Goal: Contribute content: Contribute content

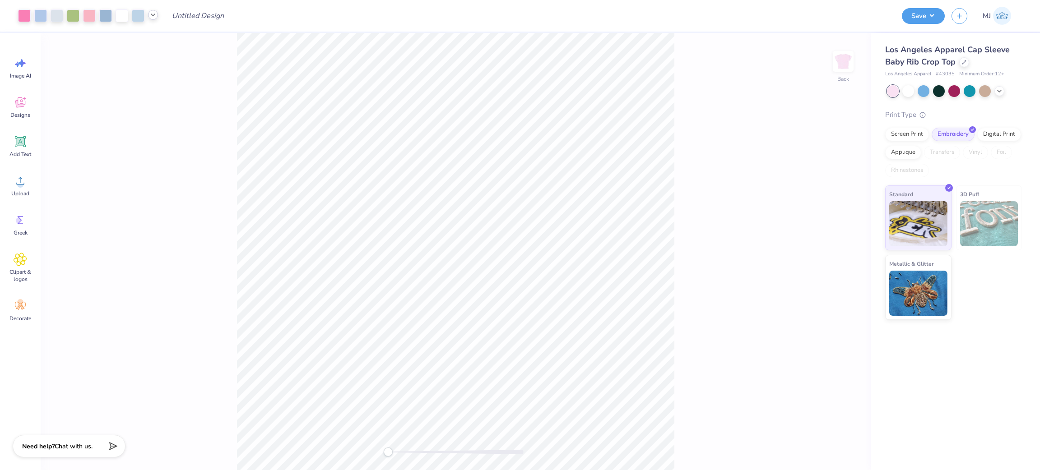
click at [153, 16] on icon at bounding box center [152, 14] width 7 height 7
click at [153, 18] on icon at bounding box center [152, 14] width 7 height 7
click at [147, 14] on div at bounding box center [88, 15] width 140 height 13
click at [153, 16] on icon at bounding box center [152, 14] width 7 height 7
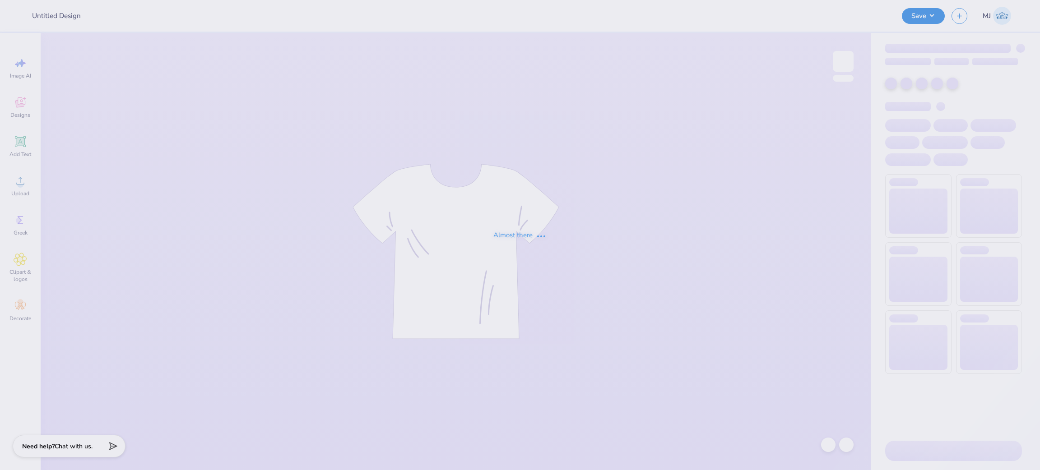
type input "Pi Phi Sweatshirt 2"
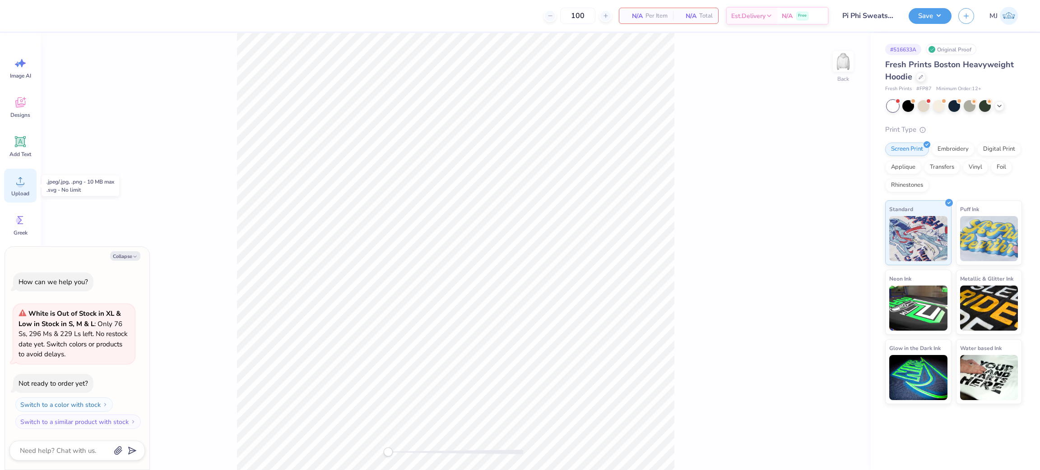
click at [28, 189] on div "Upload" at bounding box center [20, 186] width 32 height 34
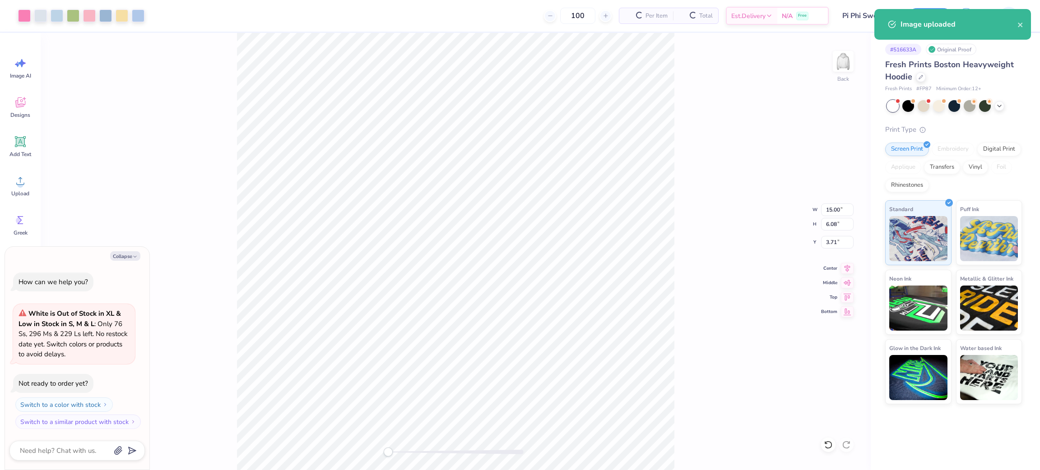
type textarea "x"
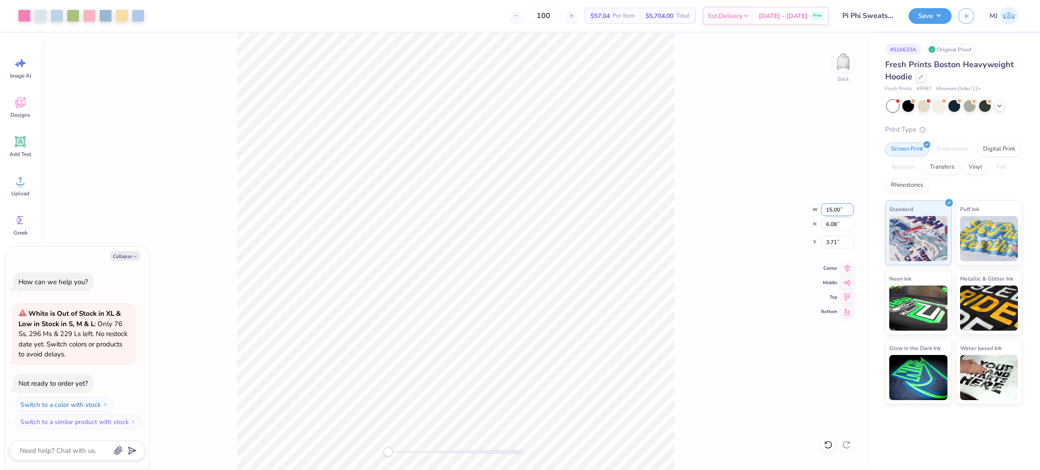
click at [830, 204] on input "15.00" at bounding box center [837, 210] width 32 height 13
type input "12.5"
click at [827, 241] on input "3.71" at bounding box center [837, 242] width 32 height 13
type textarea "x"
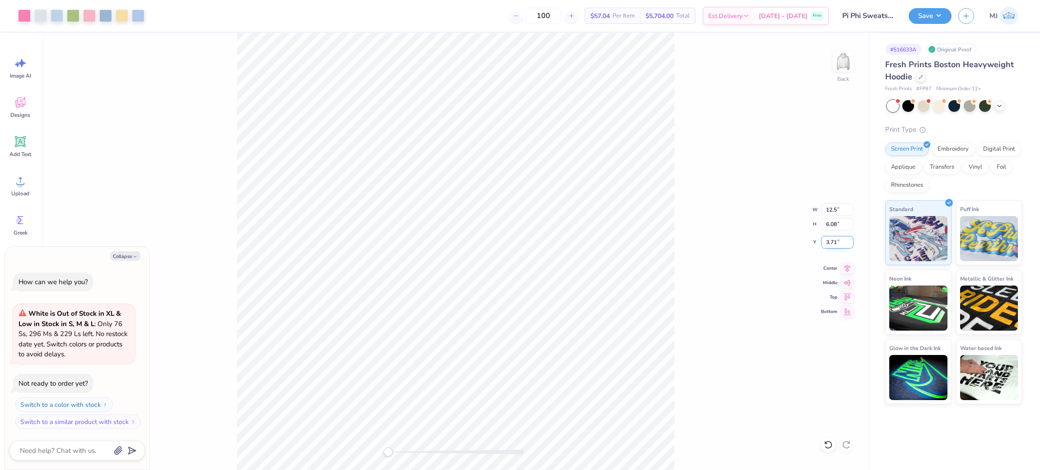
click at [832, 242] on input "3.71" at bounding box center [837, 242] width 32 height 13
type input "3"
click at [715, 219] on div "Back W 12.5 12.5 " H 6.08 6.08 " Y 3 3 " Center Middle Top Bottom" at bounding box center [456, 251] width 830 height 437
click at [846, 269] on icon at bounding box center [847, 269] width 6 height 8
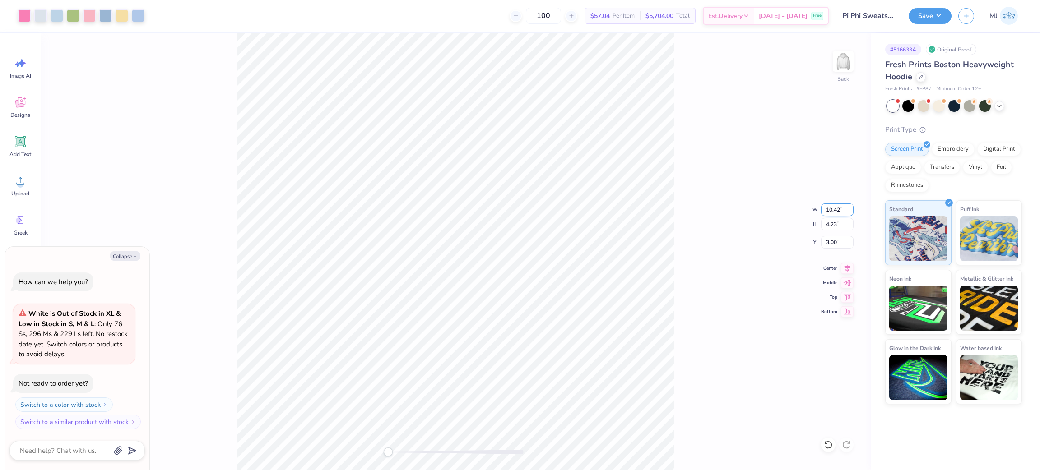
type textarea "x"
type input "12.50"
type input "5.07"
click at [830, 208] on input "12.50" at bounding box center [837, 210] width 32 height 13
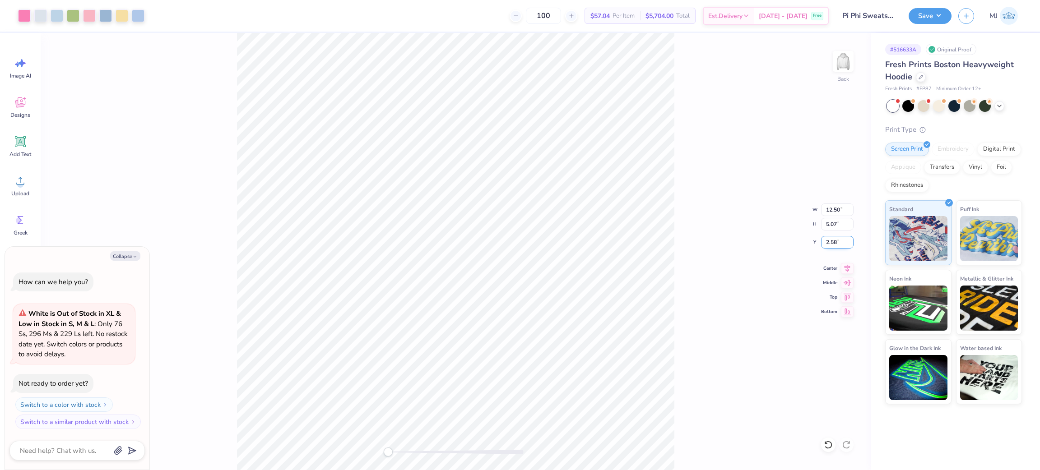
click at [830, 243] on input "2.58" at bounding box center [837, 242] width 32 height 13
type input "3"
click at [846, 269] on icon at bounding box center [847, 268] width 6 height 8
click at [938, 16] on button "Save" at bounding box center [929, 15] width 43 height 16
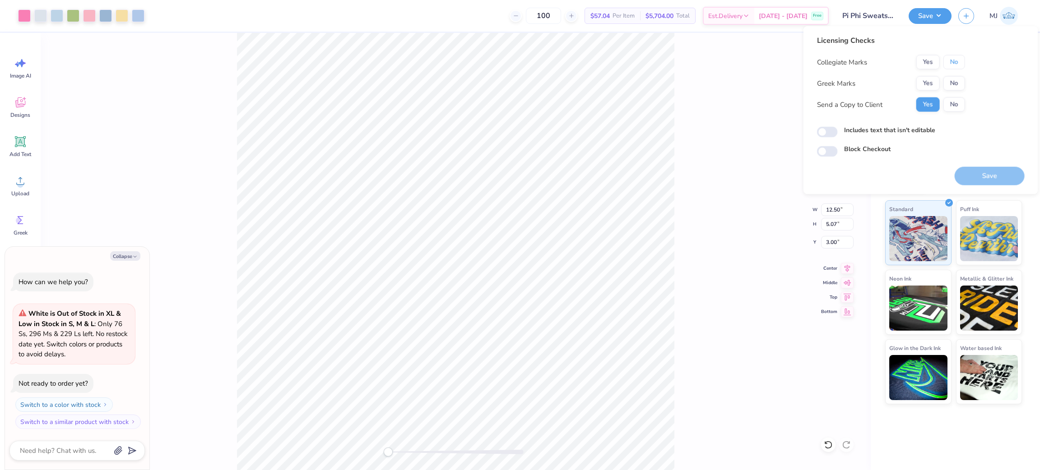
click at [948, 62] on button "No" at bounding box center [954, 62] width 22 height 14
click at [930, 80] on button "Yes" at bounding box center [927, 83] width 23 height 14
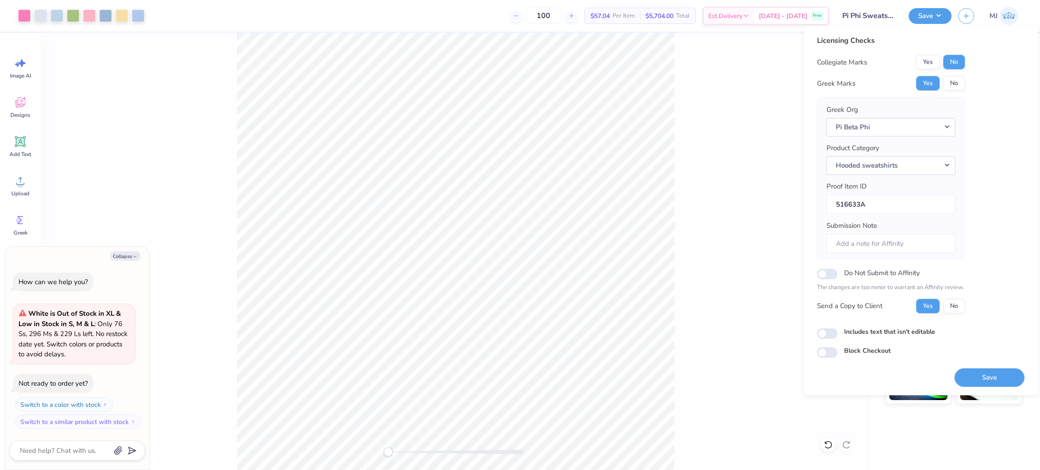
click at [733, 107] on div "Back W 12.50 12.50 " H 5.07 5.07 " Y 3.00 3.00 " Center Middle Top Bottom" at bounding box center [456, 251] width 830 height 437
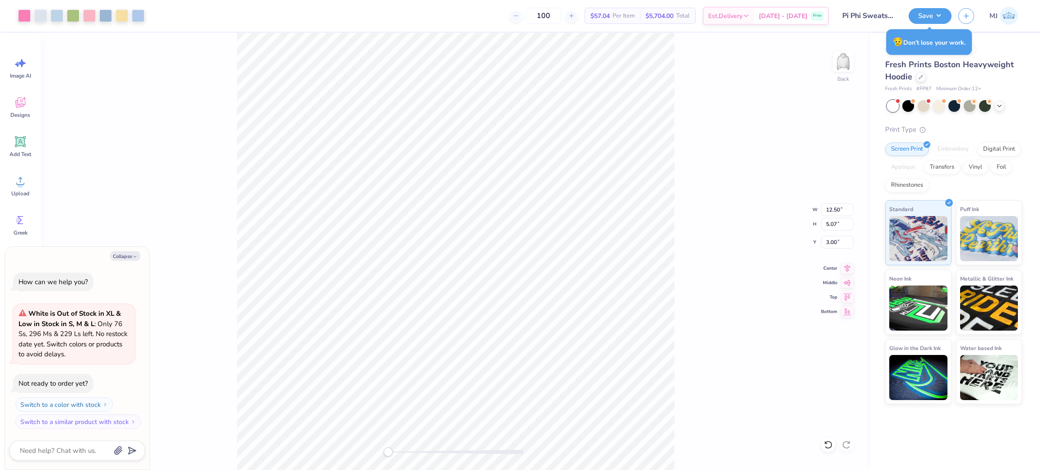
type textarea "x"
